Goal: Task Accomplishment & Management: Use online tool/utility

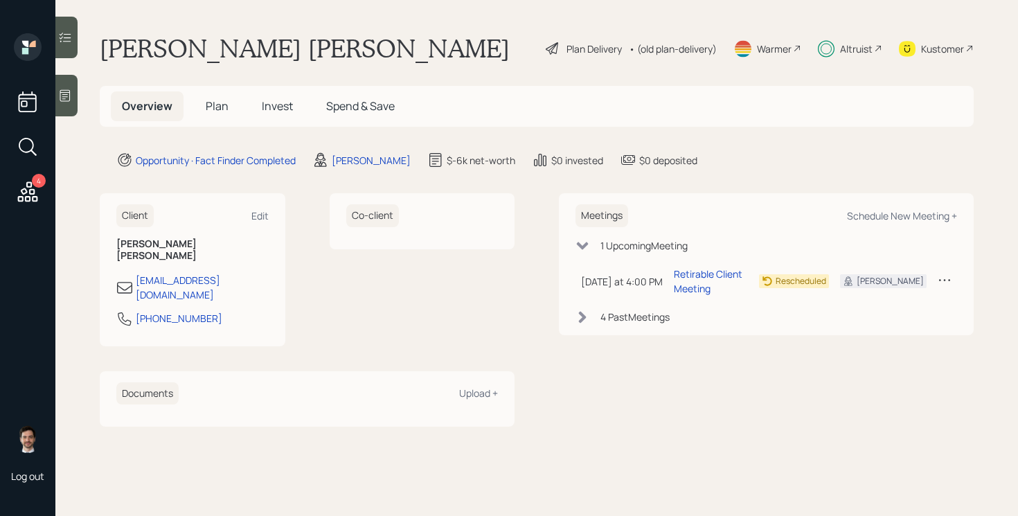
click at [217, 106] on span "Plan" at bounding box center [217, 105] width 23 height 15
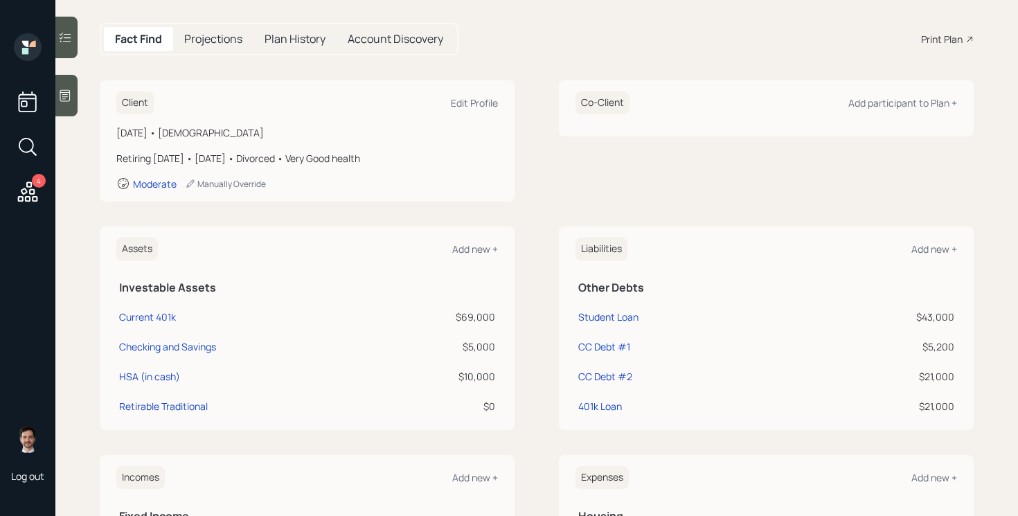
scroll to position [130, 0]
click at [529, 332] on div "Assets Add new + Investable Assets Current 401k $69,000 Checking and Savings $5…" at bounding box center [537, 327] width 874 height 204
